Goal: Task Accomplishment & Management: Complete application form

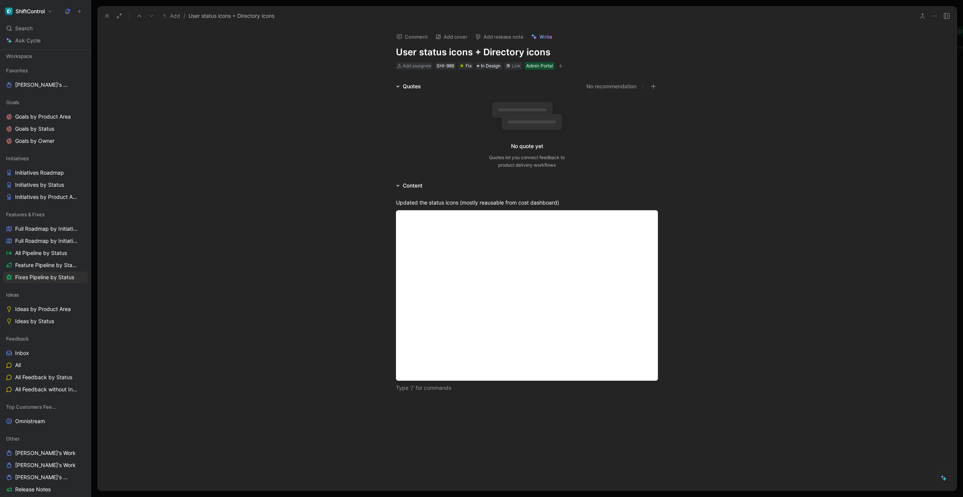
scroll to position [29, 0]
click at [421, 51] on h1 "User status icons + Directory icons" at bounding box center [527, 52] width 262 height 12
click at [398, 51] on h1 "User status icons + Directory icons" at bounding box center [527, 52] width 262 height 12
drag, startPoint x: 531, startPoint y: 52, endPoint x: 558, endPoint y: 52, distance: 26.9
click at [558, 52] on h1 "Table icon update (User status icons + Directory icons" at bounding box center [527, 52] width 262 height 12
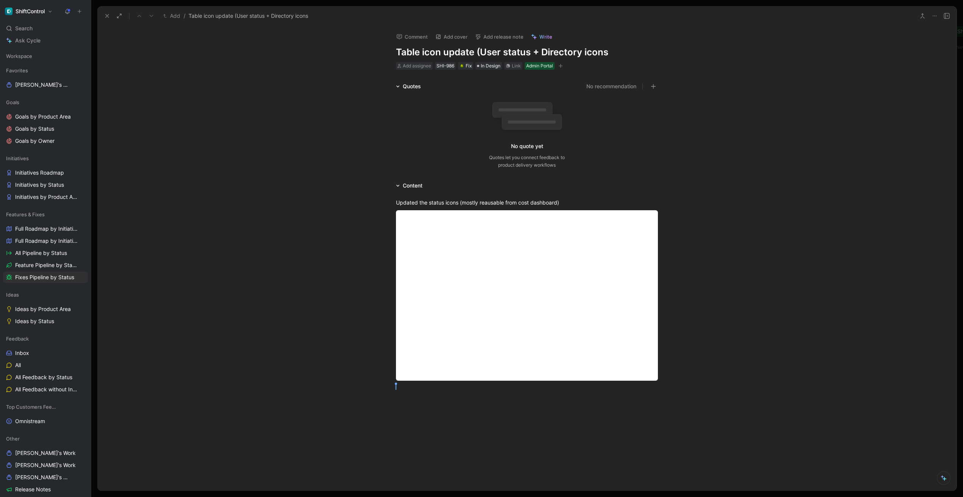
click at [597, 52] on h1 "Table icon update (User status + Directory icons" at bounding box center [527, 52] width 262 height 12
click at [278, 183] on div "Content Updated the status icons (mostly reausable from cost dashboard) Efrim B…" at bounding box center [527, 365] width 860 height 368
click at [227, 221] on div "Updated the status icons (mostly reausable from cost dashboard) Efrim Bartosik" at bounding box center [527, 295] width 860 height 210
click at [249, 201] on div "Updated the status icons (mostly reausable from cost dashboard) Efrim Bartosik" at bounding box center [527, 295] width 860 height 210
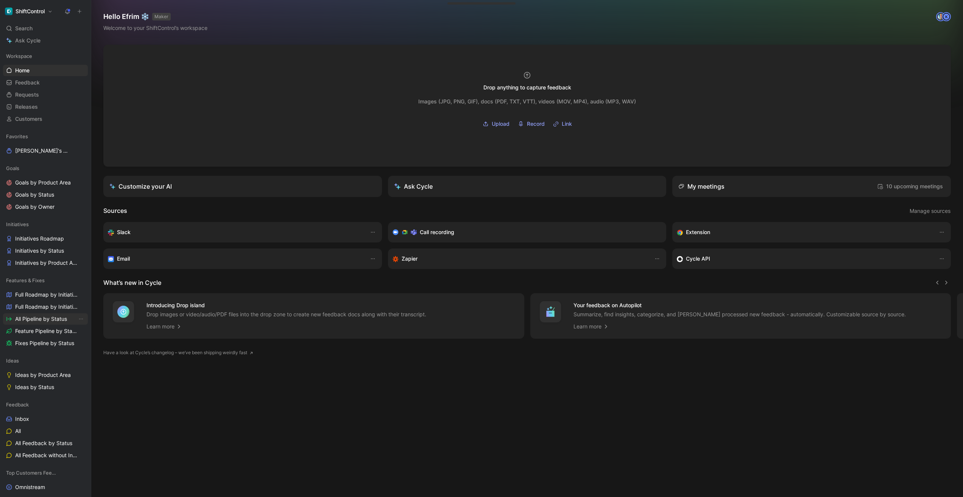
click at [45, 321] on span "All Pipeline by Status" at bounding box center [41, 319] width 52 height 8
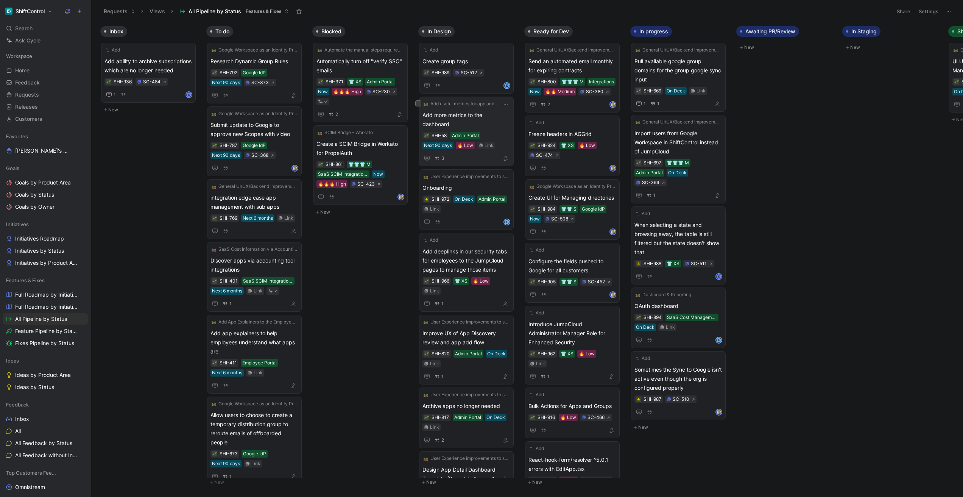
scroll to position [279, 0]
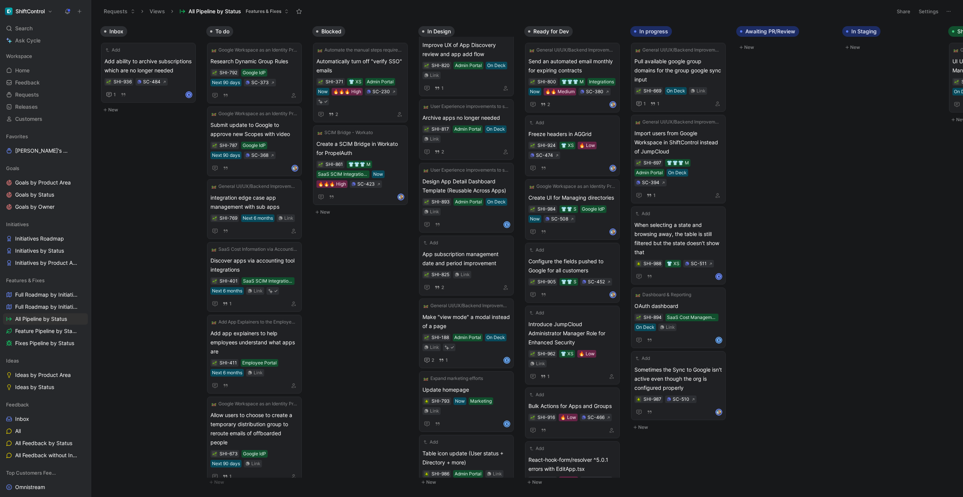
click at [434, 483] on button "New" at bounding box center [468, 482] width 100 height 9
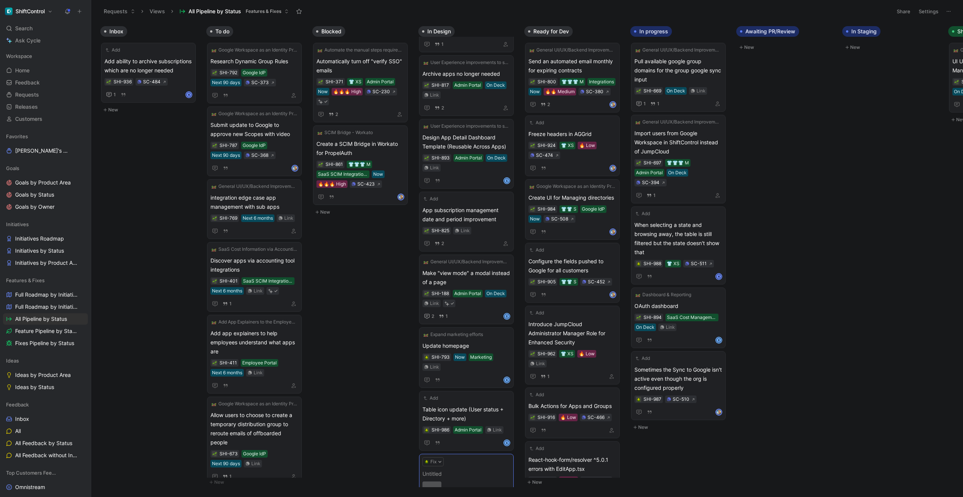
scroll to position [323, 0]
click at [435, 457] on button "Fix" at bounding box center [433, 461] width 21 height 9
click at [432, 422] on div "Feature" at bounding box center [450, 426] width 90 height 9
click at [442, 457] on button "Feature" at bounding box center [438, 461] width 31 height 9
click at [433, 415] on div "Fix" at bounding box center [455, 415] width 90 height 9
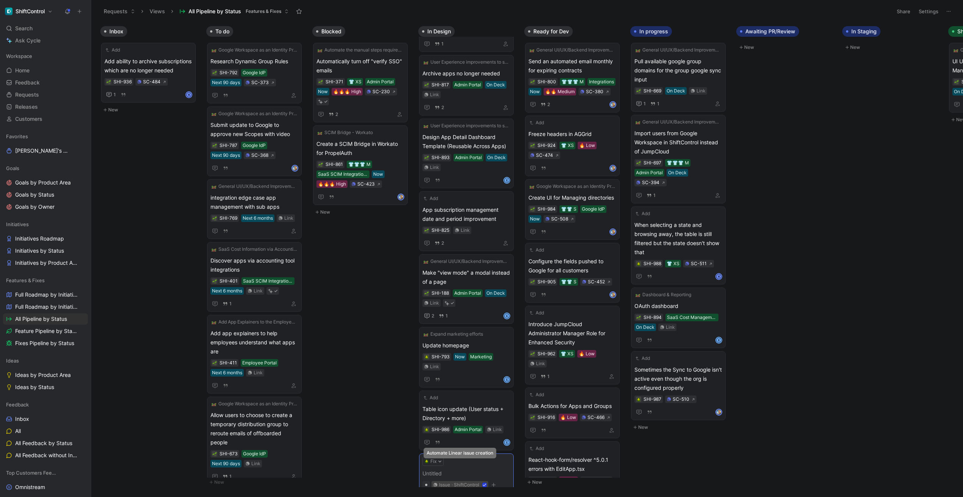
click at [485, 482] on icon at bounding box center [484, 484] width 5 height 5
click at [432, 481] on input "issue · ShiftControl" at bounding box center [432, 481] width 0 height 0
click at [445, 469] on span at bounding box center [467, 473] width 88 height 9
click at [495, 490] on button "button" at bounding box center [494, 494] width 8 height 8
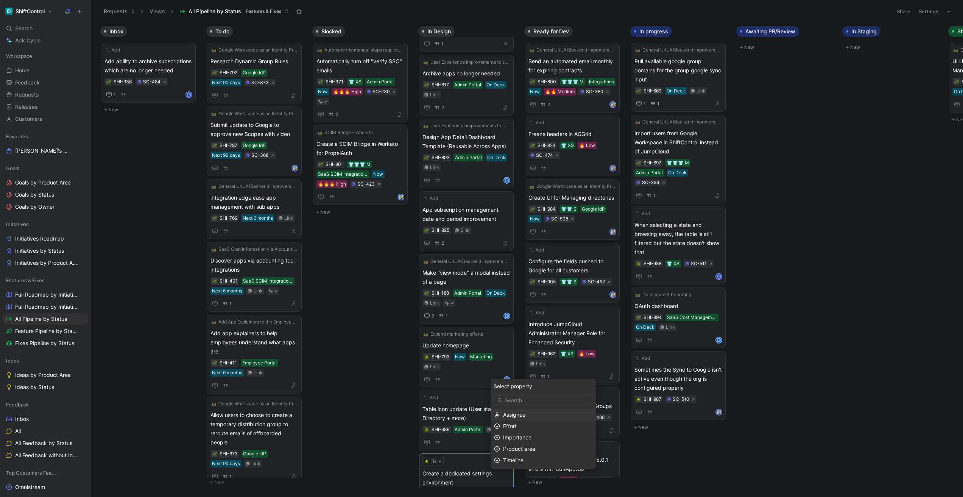
click at [529, 413] on div "Assignee" at bounding box center [548, 414] width 90 height 9
click at [524, 425] on span "[PERSON_NAME] (me)" at bounding box center [534, 426] width 56 height 6
click at [516, 448] on span "Product area" at bounding box center [519, 448] width 32 height 6
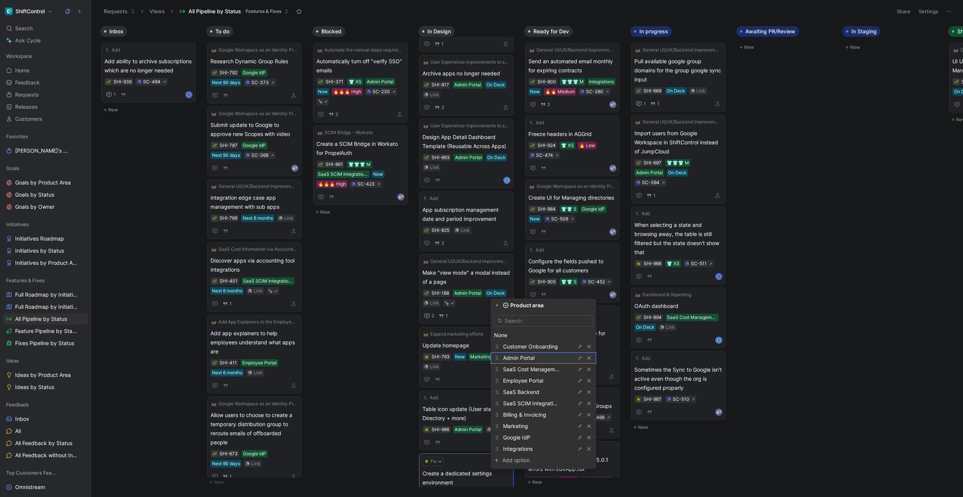
click at [536, 356] on div "Admin Portal" at bounding box center [531, 357] width 57 height 9
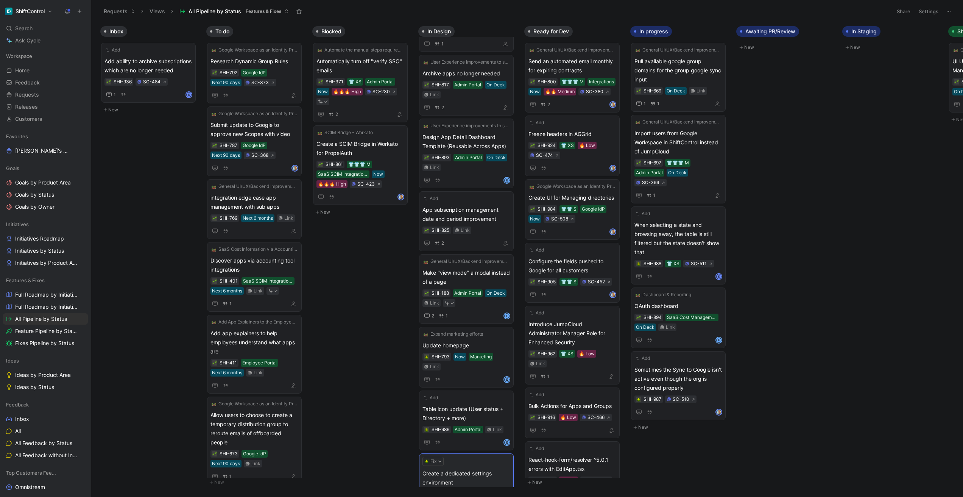
scroll to position [342, 0]
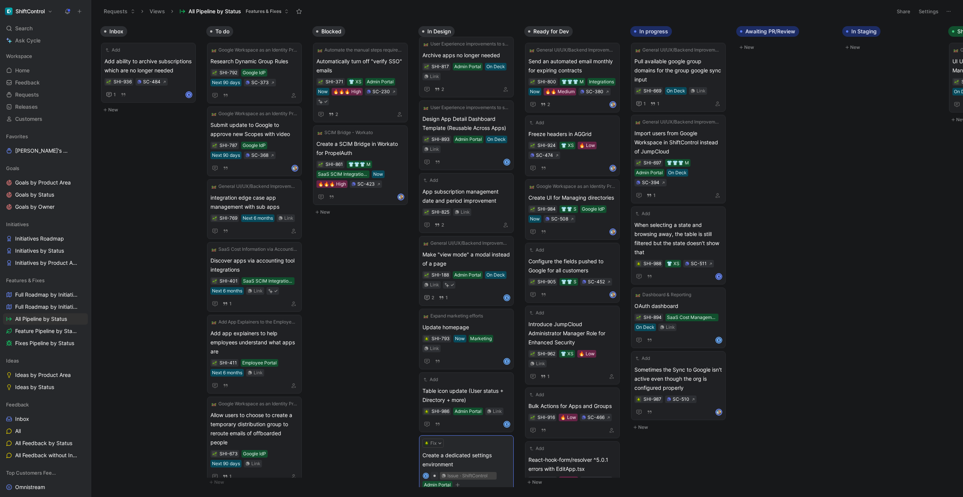
click at [502, 492] on button "Create" at bounding box center [500, 496] width 20 height 9
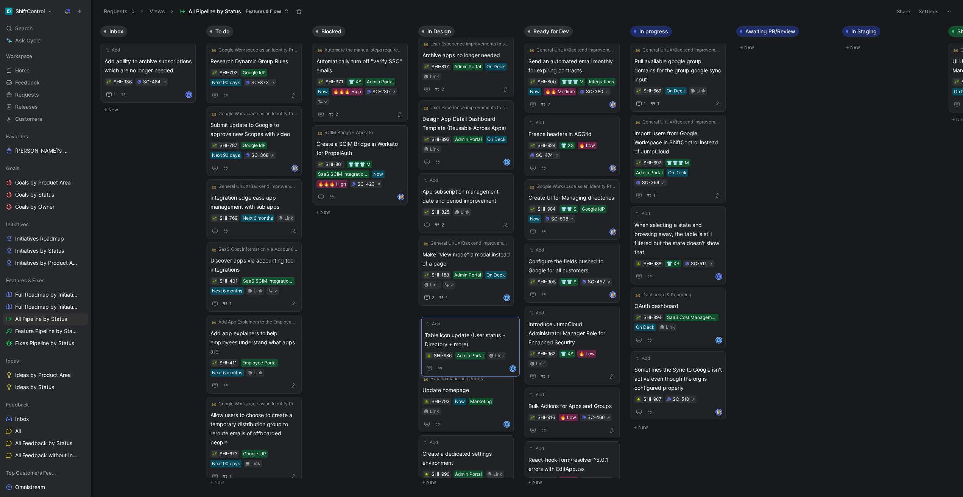
drag, startPoint x: 477, startPoint y: 365, endPoint x: 479, endPoint y: 329, distance: 36.0
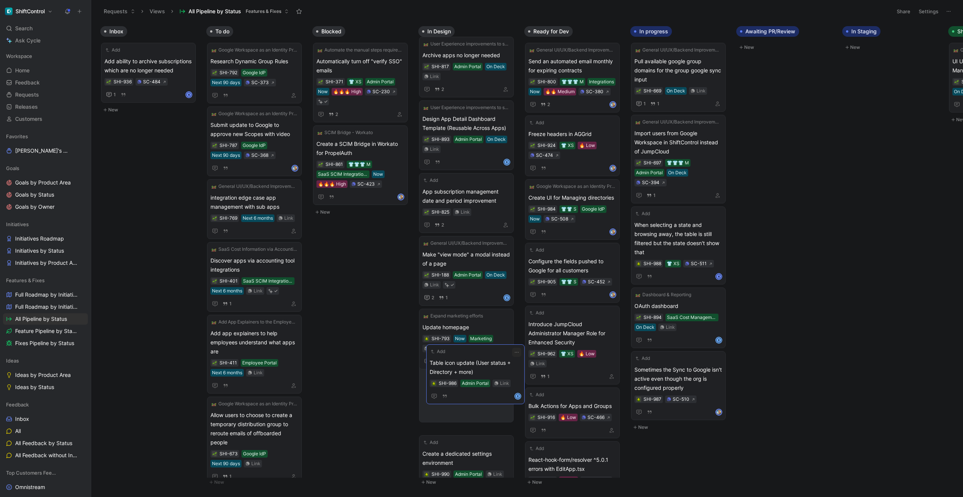
drag, startPoint x: 467, startPoint y: 316, endPoint x: 474, endPoint y: 362, distance: 46.0
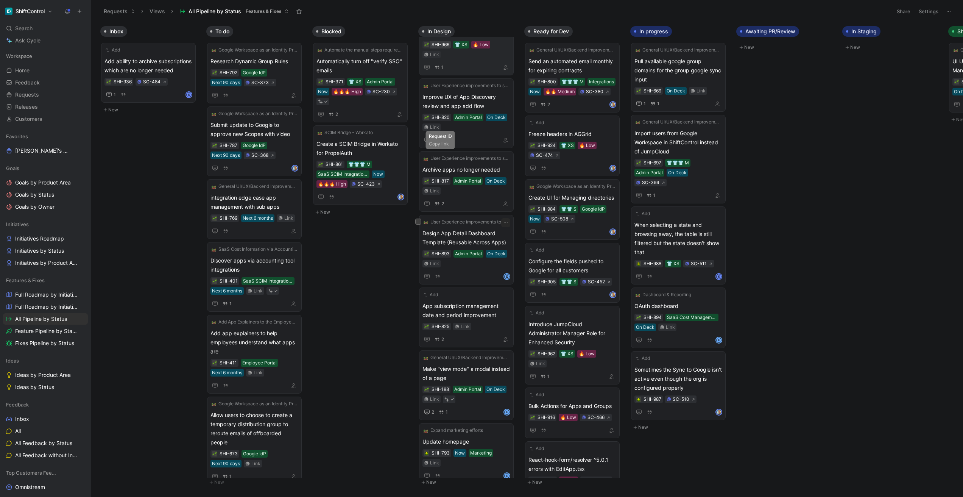
scroll to position [314, 0]
